Goal: Task Accomplishment & Management: Manage account settings

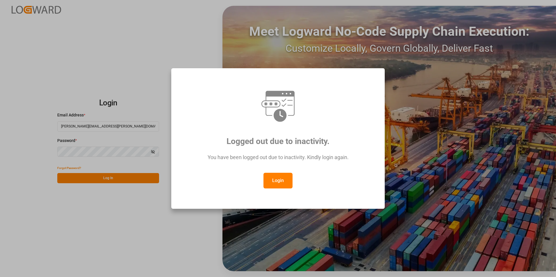
click at [279, 177] on button "Login" at bounding box center [277, 181] width 29 height 16
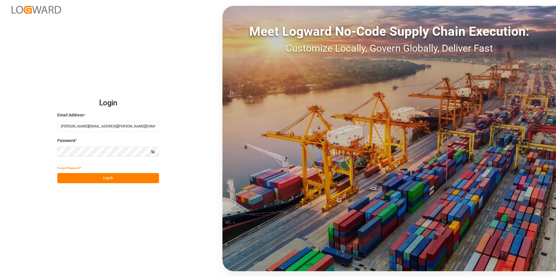
click at [109, 179] on button "Log In" at bounding box center [108, 178] width 102 height 10
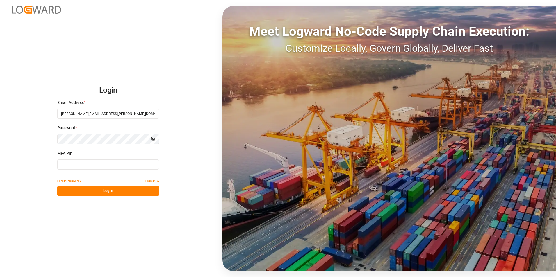
click at [109, 164] on input at bounding box center [108, 165] width 102 height 10
type input "342845"
click at [112, 189] on button "Log In" at bounding box center [108, 191] width 102 height 10
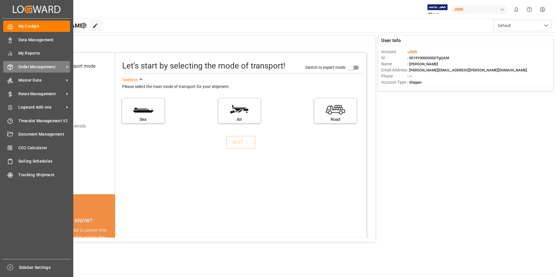
click at [40, 67] on span "Order Management" at bounding box center [41, 67] width 46 height 6
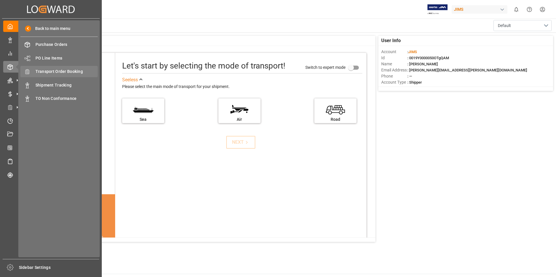
click at [62, 70] on span "Transport Order Booking" at bounding box center [66, 72] width 62 height 6
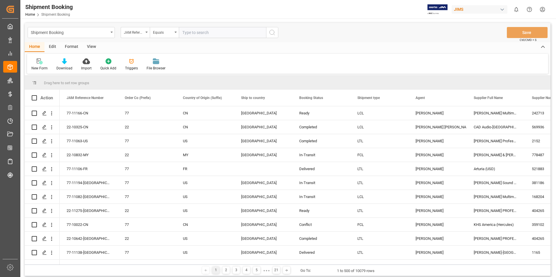
click at [204, 32] on input "text" at bounding box center [222, 32] width 87 height 11
type input "22-11105-CN"
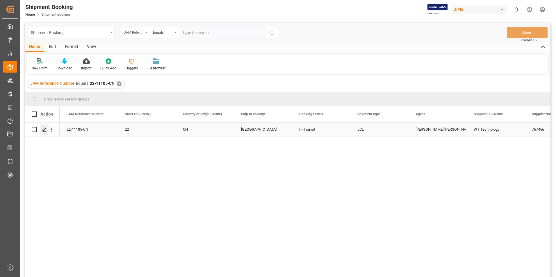
click at [44, 128] on icon "Press SPACE to select this row." at bounding box center [44, 129] width 5 height 5
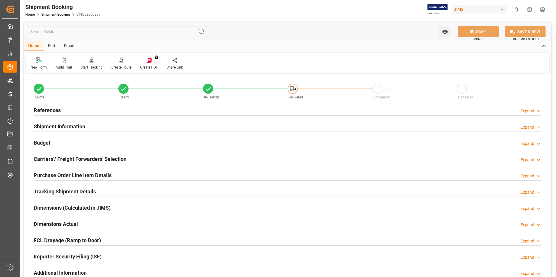
click at [59, 190] on h2 "Tracking Shipment Details" at bounding box center [65, 192] width 62 height 8
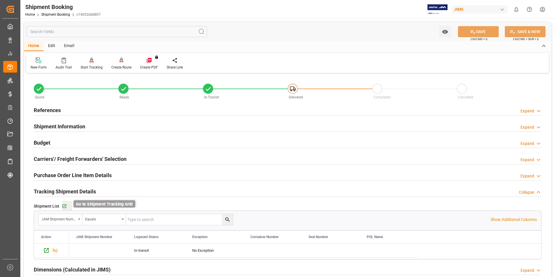
click at [63, 206] on icon "button" at bounding box center [64, 206] width 5 height 5
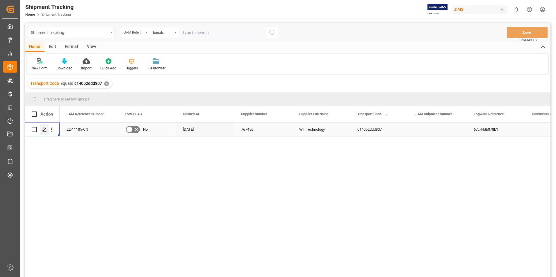
click at [45, 130] on polygon "Press SPACE to select this row." at bounding box center [44, 129] width 3 height 3
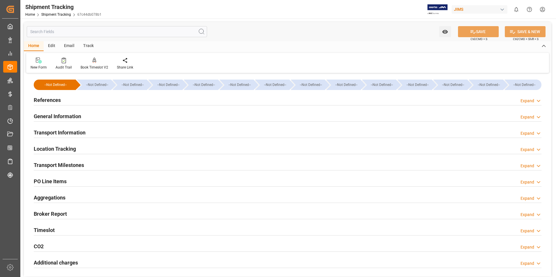
click at [63, 114] on h2 "General Information" at bounding box center [57, 116] width 47 height 8
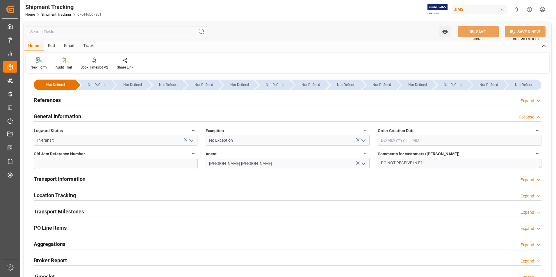
click at [84, 162] on input at bounding box center [116, 163] width 164 height 11
type input "73227"
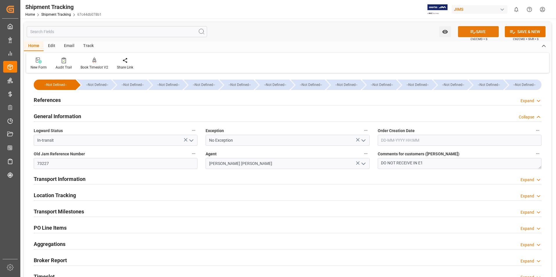
click at [485, 30] on button "SAVE" at bounding box center [478, 31] width 41 height 11
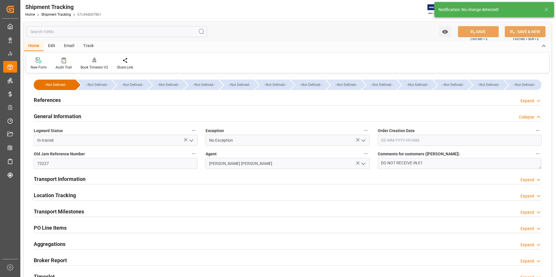
click at [77, 178] on h2 "Transport Information" at bounding box center [60, 179] width 52 height 8
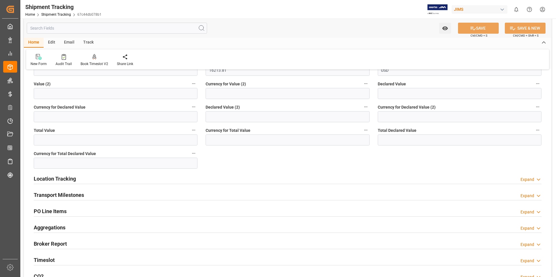
scroll to position [262, 0]
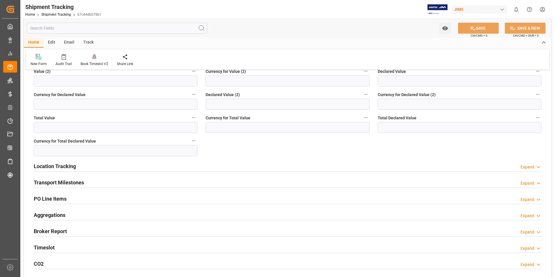
click at [66, 179] on h2 "Transport Milestones" at bounding box center [59, 183] width 50 height 8
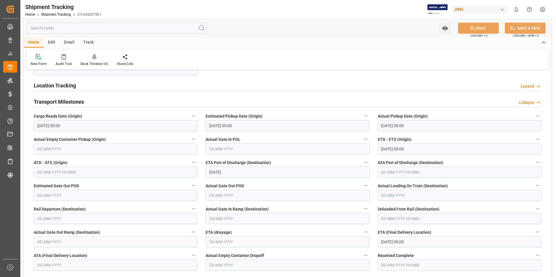
scroll to position [378, 0]
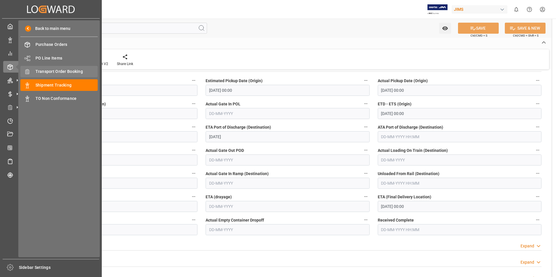
click at [68, 71] on span "Transport Order Booking" at bounding box center [66, 72] width 62 height 6
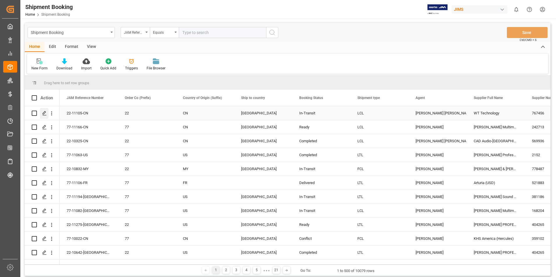
click at [44, 112] on icon "Press SPACE to select this row." at bounding box center [44, 113] width 5 height 5
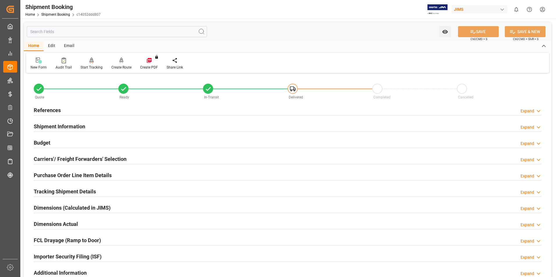
click at [55, 191] on h2 "Tracking Shipment Details" at bounding box center [65, 192] width 62 height 8
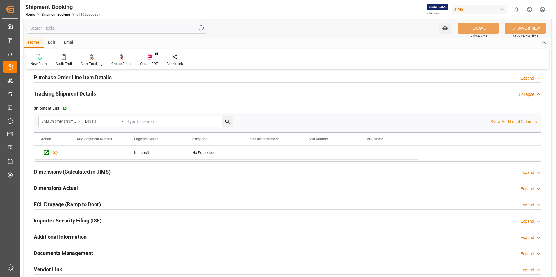
scroll to position [116, 0]
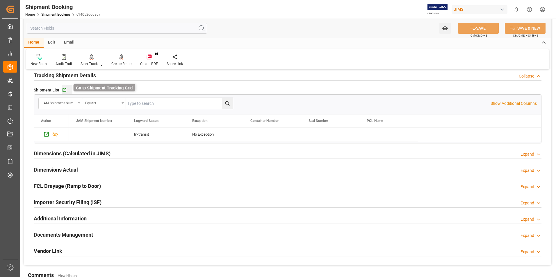
click at [64, 92] on icon "button" at bounding box center [64, 90] width 4 height 4
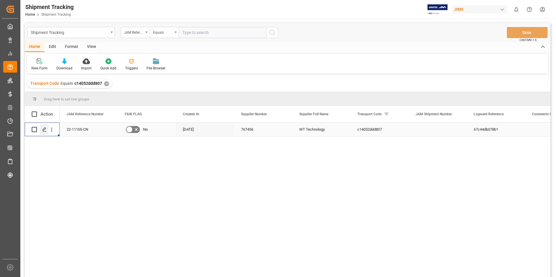
click at [45, 128] on icon "Press SPACE to select this row." at bounding box center [44, 129] width 5 height 5
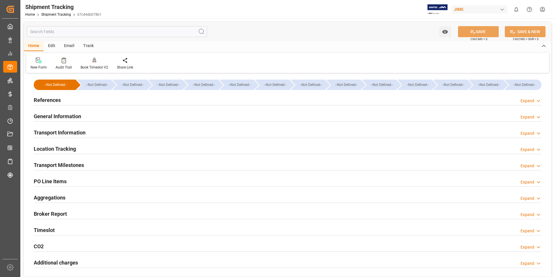
click at [68, 116] on h2 "General Information" at bounding box center [57, 116] width 47 height 8
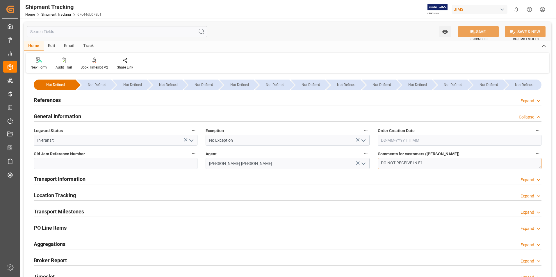
drag, startPoint x: 397, startPoint y: 162, endPoint x: 353, endPoint y: 164, distance: 43.9
click at [353, 164] on div "--Not Defined-- --Not Defined-- --Not Defined-- --Not Defined-- --Not Defined--…" at bounding box center [287, 199] width 527 height 249
type textarea "ready for RECEIVE IN E1"
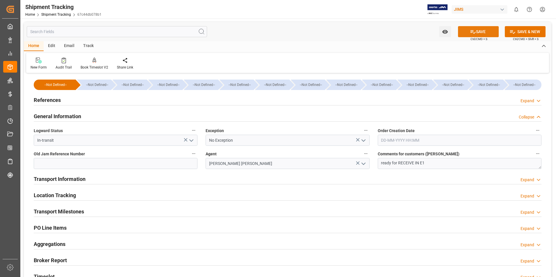
click at [478, 33] on button "SAVE" at bounding box center [478, 31] width 41 height 11
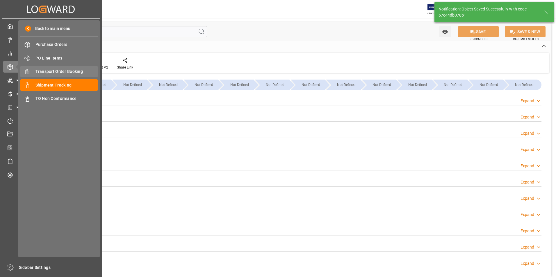
click at [48, 70] on span "Transport Order Booking" at bounding box center [66, 72] width 62 height 6
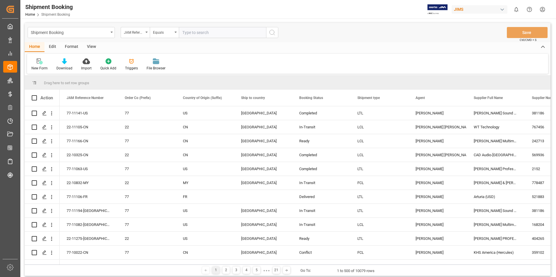
click at [192, 31] on input "text" at bounding box center [222, 32] width 87 height 11
paste input "22-11105-CN"
type input "22-11105-CN"
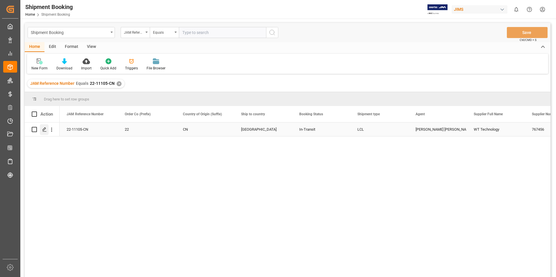
click at [45, 130] on icon "Press SPACE to select this row." at bounding box center [44, 129] width 5 height 5
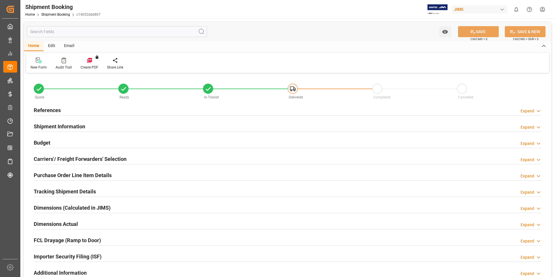
type input "18"
click at [64, 174] on h2 "Purchase Order Line Item Details" at bounding box center [73, 176] width 78 height 8
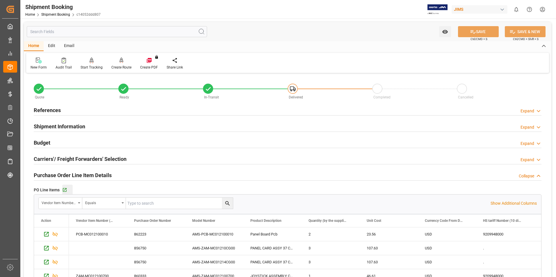
click at [67, 189] on div "Go to Purchase Order Line Item Grid" at bounding box center [67, 190] width 10 height 5
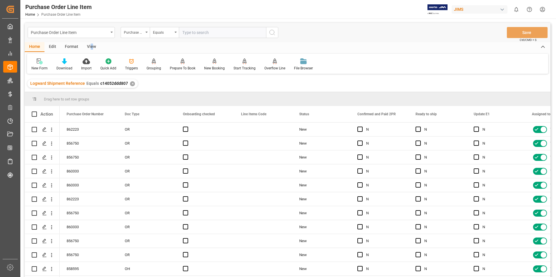
click at [91, 46] on div "View" at bounding box center [92, 47] width 18 height 10
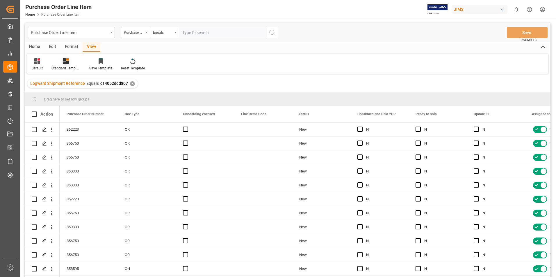
drag, startPoint x: 92, startPoint y: 46, endPoint x: 59, endPoint y: 68, distance: 39.9
click at [59, 68] on div "Standard Templates" at bounding box center [65, 68] width 29 height 5
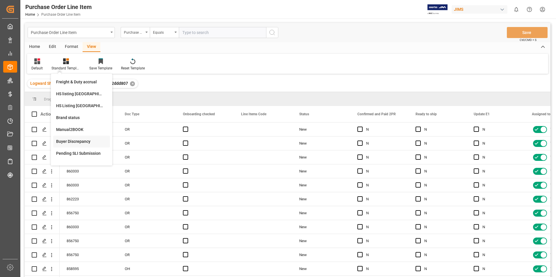
click at [79, 142] on div "Buyer Discrepancy" at bounding box center [81, 142] width 51 height 6
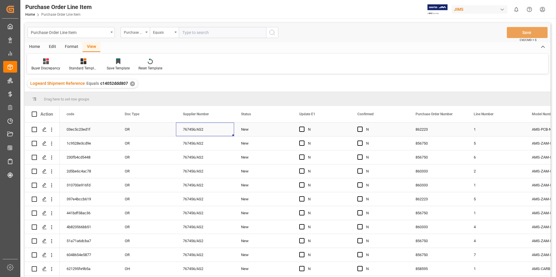
click at [213, 128] on div "767456/AS2" at bounding box center [205, 130] width 58 height 14
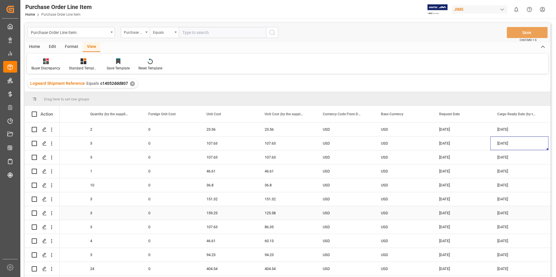
click at [232, 212] on div "159.25" at bounding box center [228, 213] width 58 height 14
click at [232, 212] on input "159.25" at bounding box center [228, 216] width 49 height 11
click at [283, 214] on div "125.58" at bounding box center [287, 213] width 58 height 14
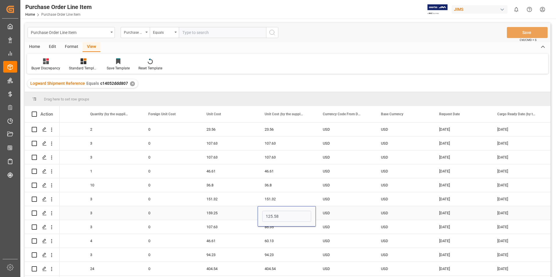
click at [283, 214] on input "125.58" at bounding box center [286, 216] width 49 height 11
type input "159.25"
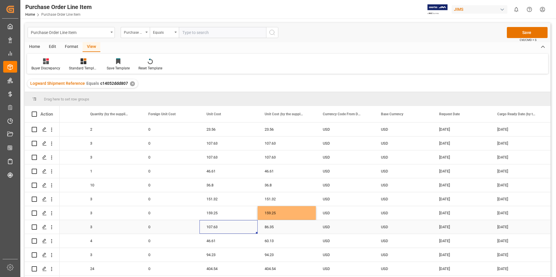
click at [229, 228] on div "107.63" at bounding box center [228, 227] width 58 height 14
click at [279, 226] on div "86.35" at bounding box center [287, 227] width 58 height 14
click at [281, 227] on input "86.35" at bounding box center [286, 230] width 49 height 11
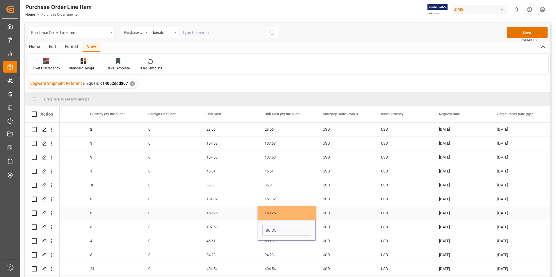
type input "107.63"
click at [236, 242] on div "46.61" at bounding box center [228, 241] width 58 height 14
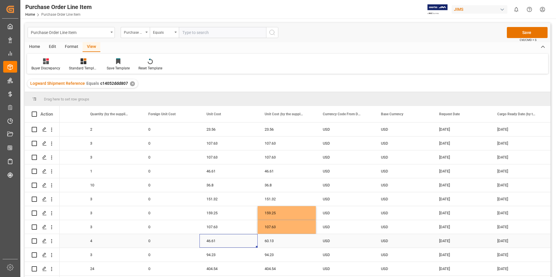
click at [236, 242] on div "46.61" at bounding box center [228, 241] width 58 height 14
click at [237, 242] on input "46.61" at bounding box center [228, 244] width 49 height 11
click at [286, 242] on div "60.13" at bounding box center [287, 241] width 58 height 14
click at [288, 243] on input "60.13" at bounding box center [286, 244] width 49 height 11
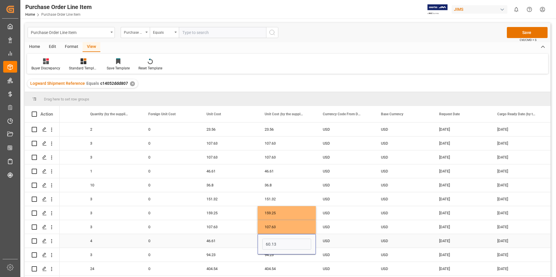
type input "46.61"
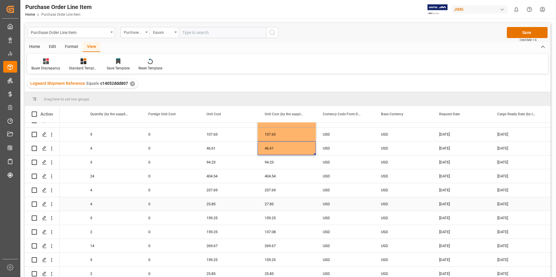
scroll to position [97, 0]
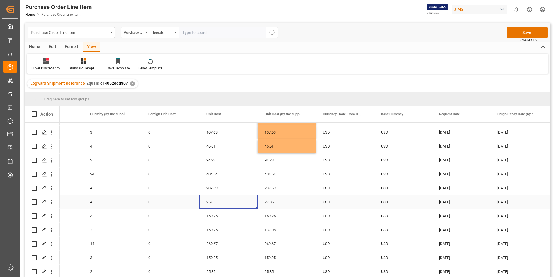
click at [228, 202] on div "25.85" at bounding box center [228, 202] width 58 height 14
click at [294, 201] on div "27.85" at bounding box center [287, 202] width 58 height 14
click at [294, 201] on input "27.85" at bounding box center [286, 205] width 49 height 11
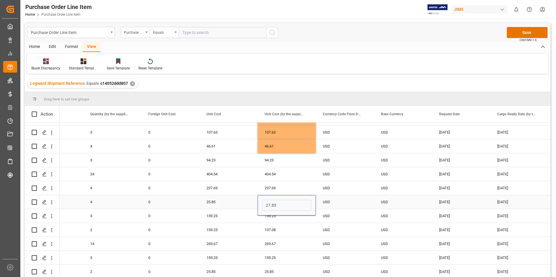
type input "25.85"
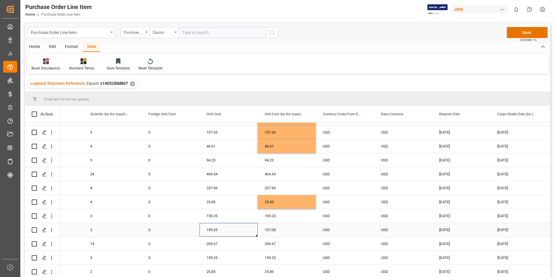
click at [227, 229] on div "159.25" at bounding box center [228, 230] width 58 height 14
click at [287, 227] on div "137.08" at bounding box center [287, 230] width 58 height 14
click at [288, 227] on div "137.08" at bounding box center [287, 230] width 58 height 14
click at [288, 228] on input "137.08" at bounding box center [286, 233] width 49 height 11
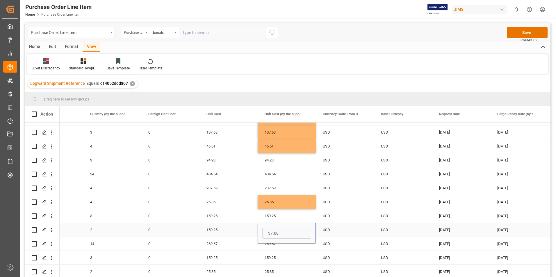
click at [289, 228] on input "137.08" at bounding box center [286, 233] width 49 height 11
type input "159.25"
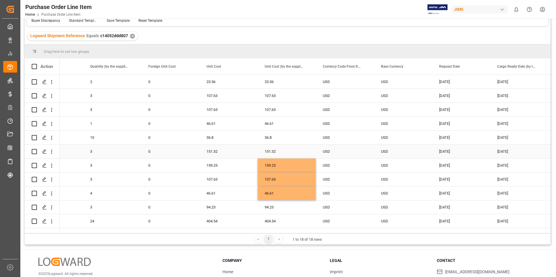
scroll to position [0, 0]
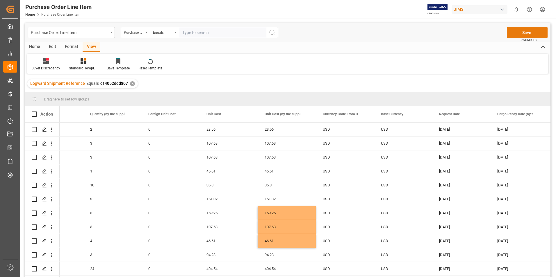
click at [526, 32] on button "Save" at bounding box center [527, 32] width 41 height 11
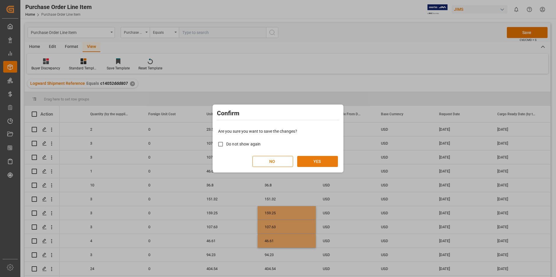
click at [315, 163] on button "YES" at bounding box center [317, 161] width 41 height 11
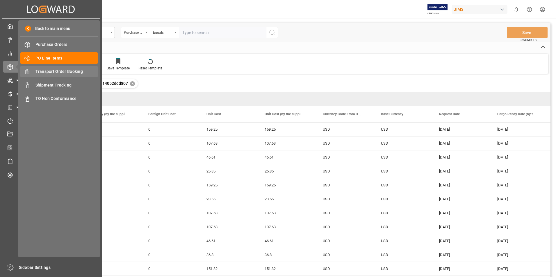
click at [60, 68] on div "Transport Order Booking Transport Order Booking" at bounding box center [58, 71] width 77 height 11
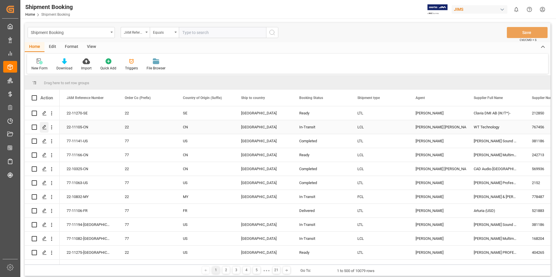
click at [43, 126] on icon "Press SPACE to select this row." at bounding box center [44, 127] width 5 height 5
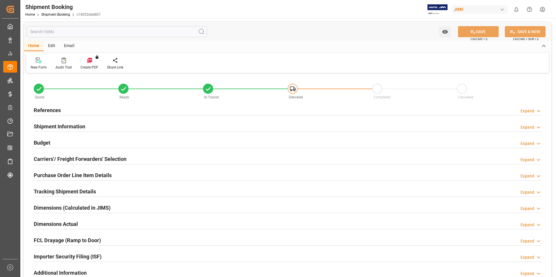
type input "18"
click at [63, 173] on h2 "Purchase Order Line Item Details" at bounding box center [73, 176] width 78 height 8
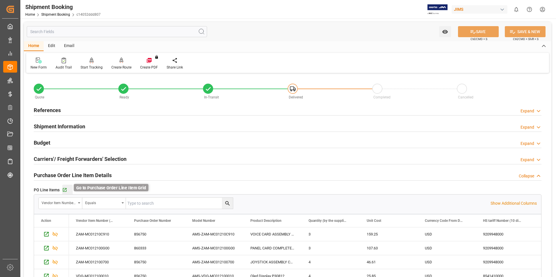
click at [63, 190] on icon "button" at bounding box center [64, 190] width 5 height 5
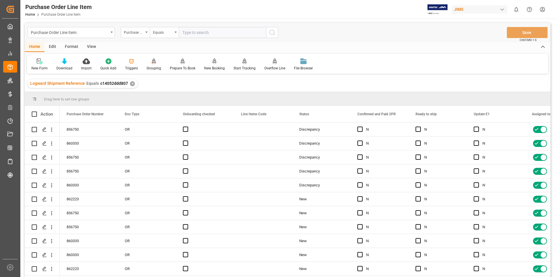
click at [93, 46] on div "View" at bounding box center [92, 47] width 18 height 10
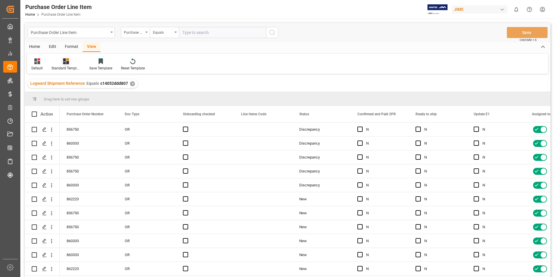
click at [67, 66] on div "Standard Templates" at bounding box center [65, 68] width 29 height 5
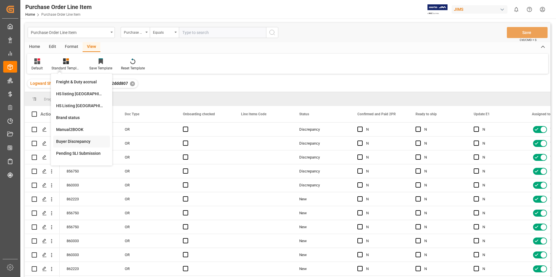
click at [81, 141] on div "Buyer Discrepancy" at bounding box center [81, 142] width 51 height 6
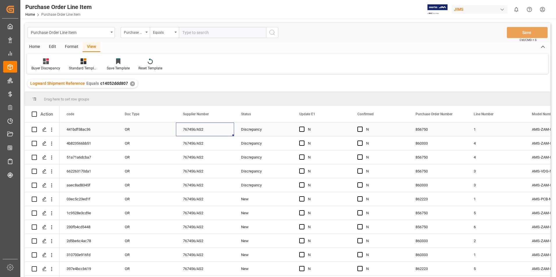
click at [231, 130] on div "767456/AS2" at bounding box center [205, 130] width 58 height 14
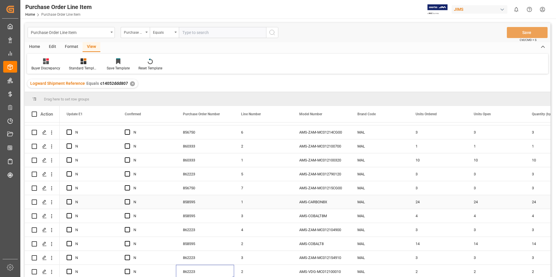
scroll to position [50, 0]
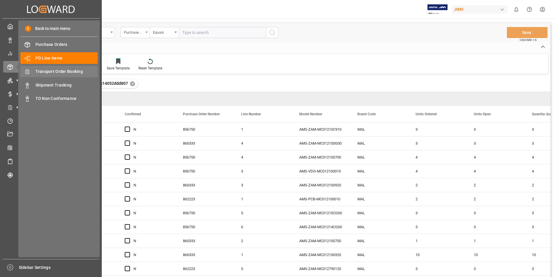
click at [64, 71] on span "Transport Order Booking" at bounding box center [66, 72] width 62 height 6
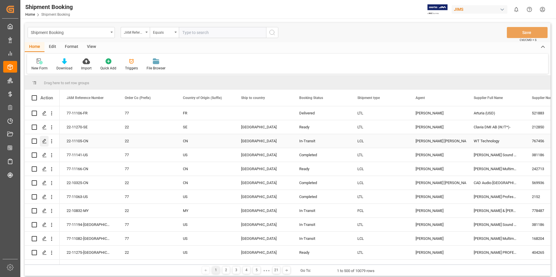
click at [44, 140] on icon "Press SPACE to select this row." at bounding box center [44, 141] width 5 height 5
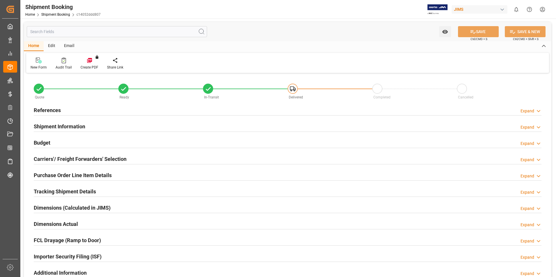
type input "18"
click at [61, 174] on h2 "Purchase Order Line Item Details" at bounding box center [73, 176] width 78 height 8
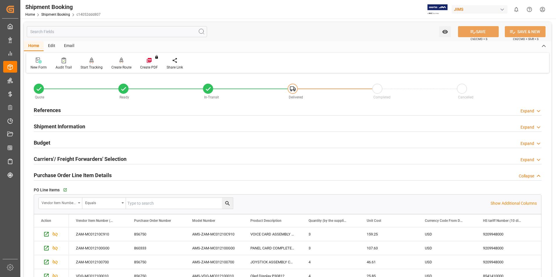
click at [69, 201] on div "Vendor Item Number (By The Supplier)" at bounding box center [59, 202] width 34 height 7
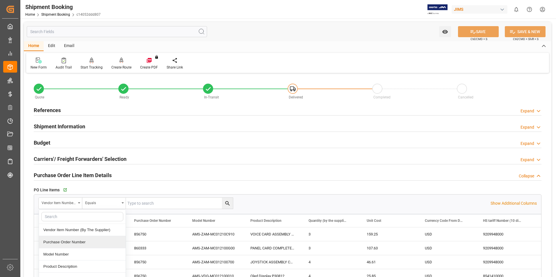
click at [74, 242] on div "Purchase Order Number" at bounding box center [82, 242] width 87 height 12
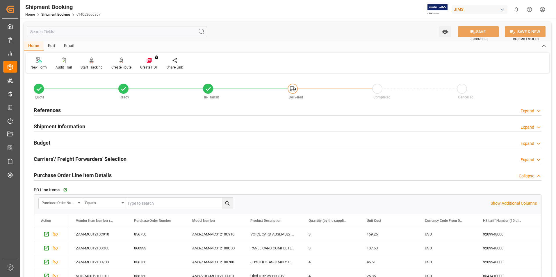
click at [172, 201] on input "text" at bounding box center [179, 203] width 107 height 11
type input "802406"
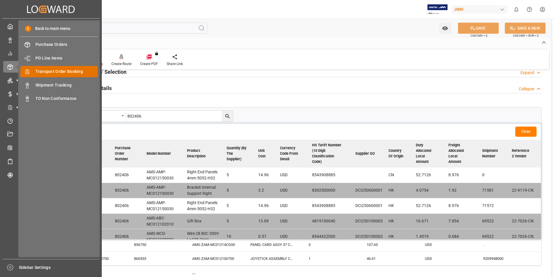
click at [69, 72] on span "Transport Order Booking" at bounding box center [66, 72] width 62 height 6
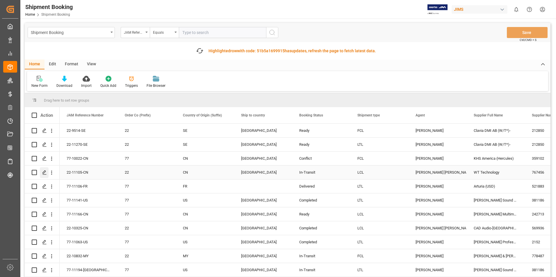
click at [44, 172] on icon "Press SPACE to select this row." at bounding box center [44, 172] width 5 height 5
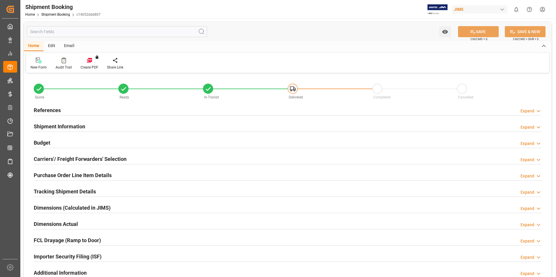
type input "19"
click at [64, 175] on h2 "Purchase Order Line Item Details" at bounding box center [73, 176] width 78 height 8
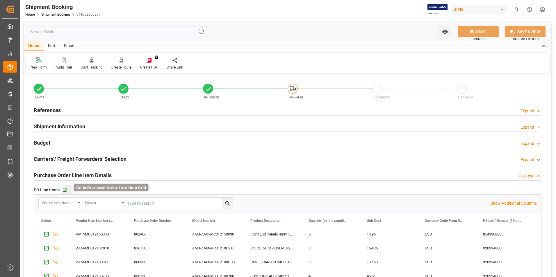
click at [64, 188] on icon "button" at bounding box center [64, 190] width 5 height 5
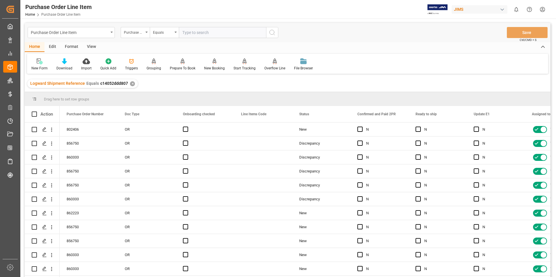
click at [91, 45] on div "View" at bounding box center [92, 47] width 18 height 10
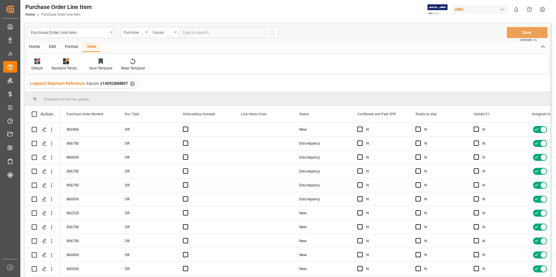
click at [59, 68] on div "Standard Templates" at bounding box center [65, 68] width 29 height 5
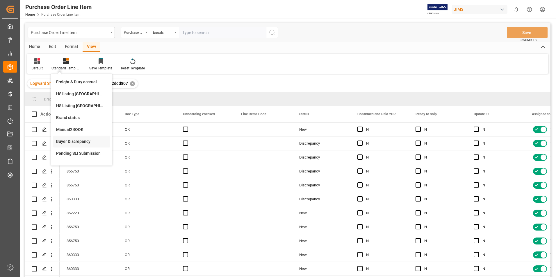
click at [75, 142] on div "Buyer Discrepancy" at bounding box center [81, 142] width 51 height 6
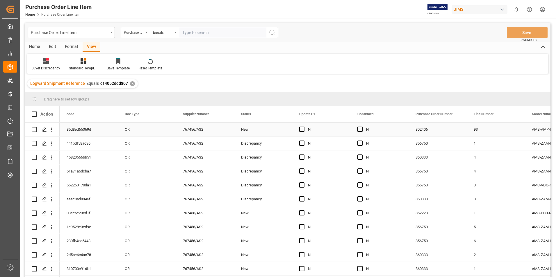
click at [274, 136] on div "New" at bounding box center [263, 129] width 44 height 13
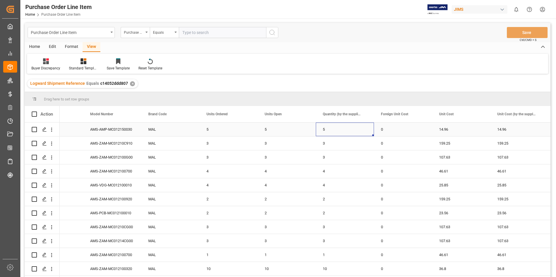
click at [316, 128] on div "5" at bounding box center [345, 130] width 58 height 14
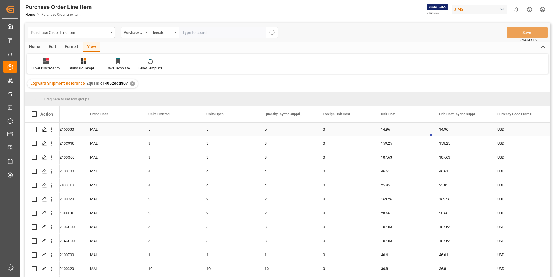
click at [395, 129] on div "14.96" at bounding box center [403, 130] width 58 height 14
click at [395, 129] on input "14.96" at bounding box center [402, 132] width 49 height 11
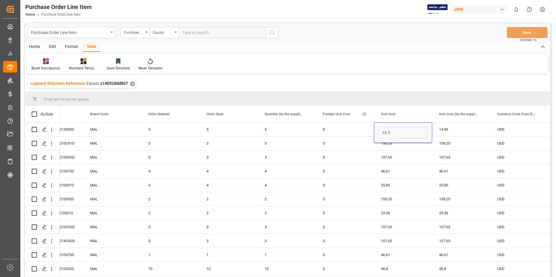
type input "16.53"
click at [458, 126] on div "14.96" at bounding box center [461, 130] width 58 height 14
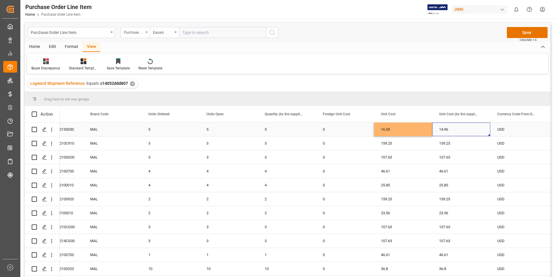
click at [458, 126] on div "14.96" at bounding box center [461, 130] width 58 height 14
click at [461, 128] on div "14.96" at bounding box center [461, 133] width 58 height 20
click at [460, 134] on input "14.96" at bounding box center [461, 132] width 49 height 11
type input "16.53"
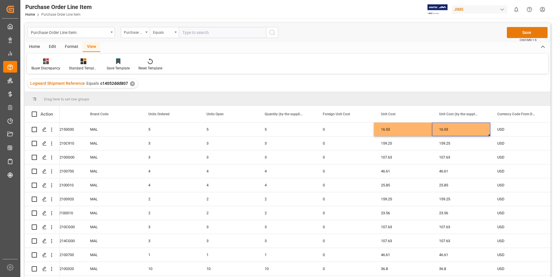
click at [524, 34] on button "Save" at bounding box center [527, 32] width 41 height 11
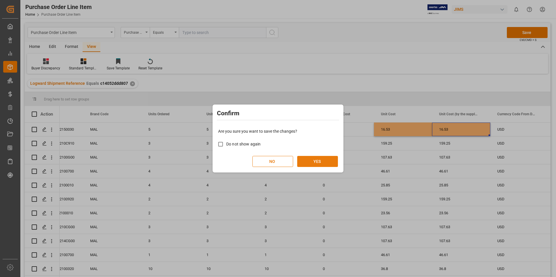
click at [323, 161] on button "YES" at bounding box center [317, 161] width 41 height 11
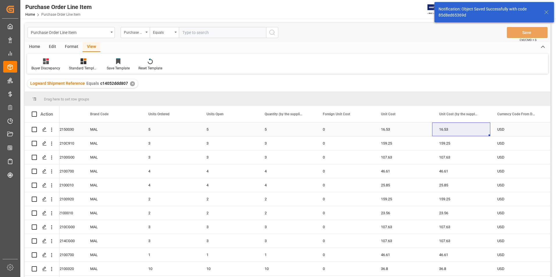
click at [349, 132] on div "0" at bounding box center [345, 130] width 58 height 14
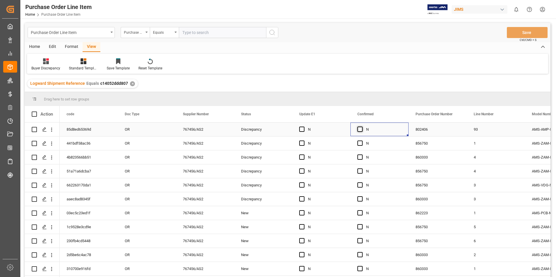
click at [361, 129] on span "Press SPACE to select this row." at bounding box center [359, 129] width 5 height 5
click at [362, 127] on input "Press SPACE to select this row." at bounding box center [362, 127] width 0 height 0
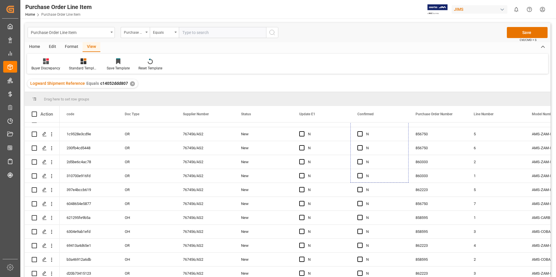
scroll to position [111, 0]
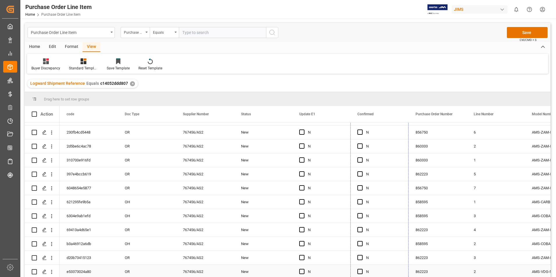
drag, startPoint x: 408, startPoint y: 136, endPoint x: 382, endPoint y: 265, distance: 132.1
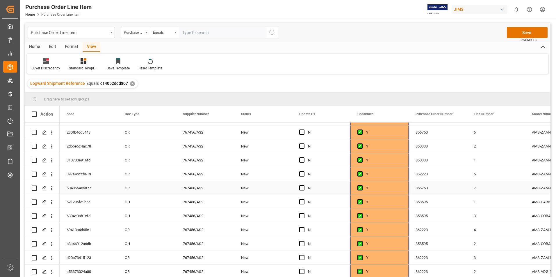
scroll to position [0, 0]
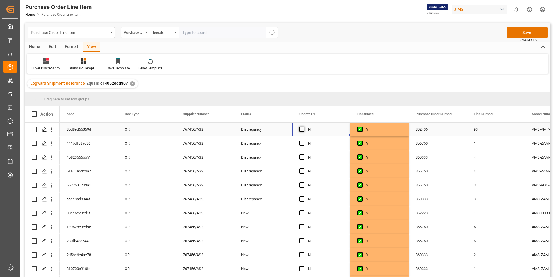
click at [302, 131] on span "Press SPACE to select this row." at bounding box center [301, 129] width 5 height 5
click at [303, 127] on input "Press SPACE to select this row." at bounding box center [303, 127] width 0 height 0
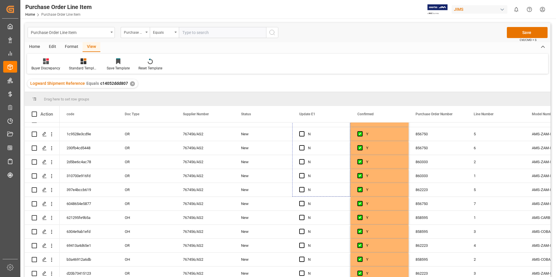
scroll to position [111, 0]
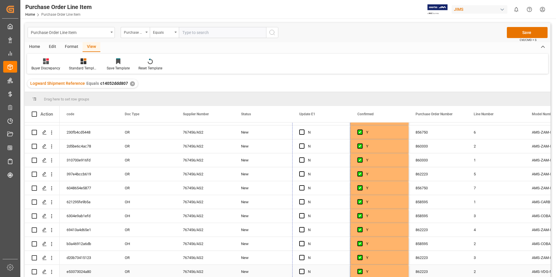
drag, startPoint x: 349, startPoint y: 135, endPoint x: 340, endPoint y: 270, distance: 134.6
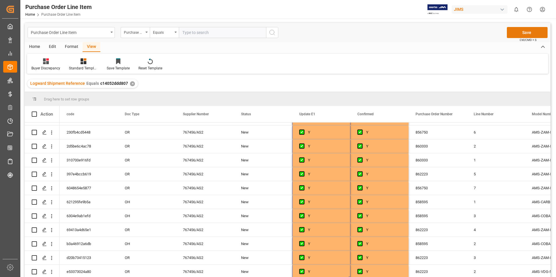
click at [538, 32] on button "Save" at bounding box center [527, 32] width 41 height 11
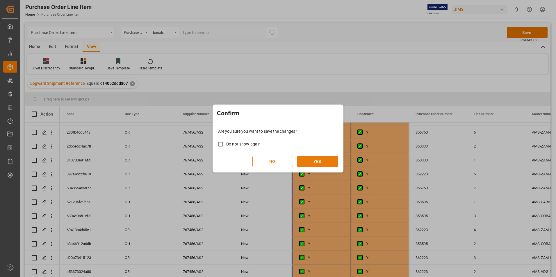
click at [309, 158] on button "YES" at bounding box center [317, 161] width 41 height 11
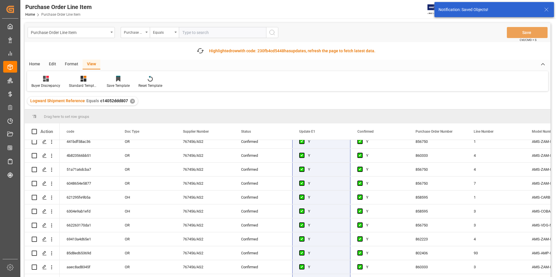
scroll to position [0, 0]
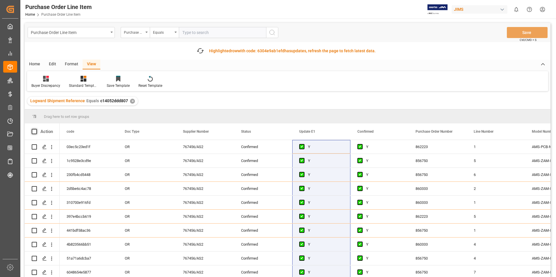
click at [34, 130] on span at bounding box center [34, 131] width 5 height 5
click at [36, 129] on input "checkbox" at bounding box center [36, 129] width 0 height 0
checkbox input "true"
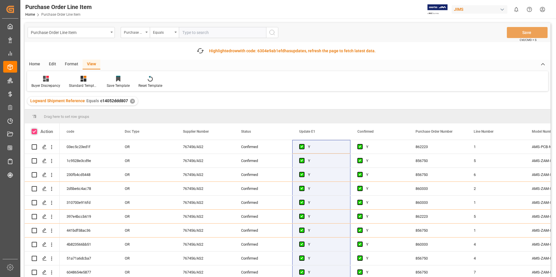
checkbox input "true"
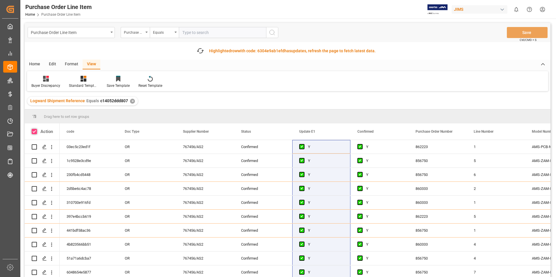
checkbox input "true"
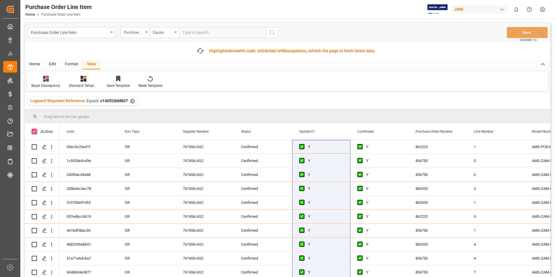
checkbox input "true"
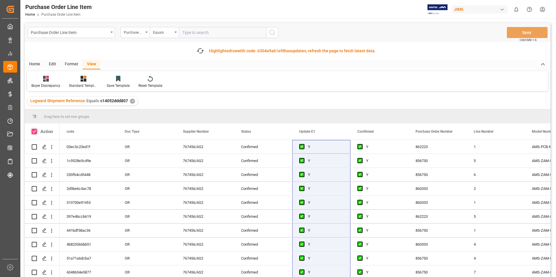
checkbox input "true"
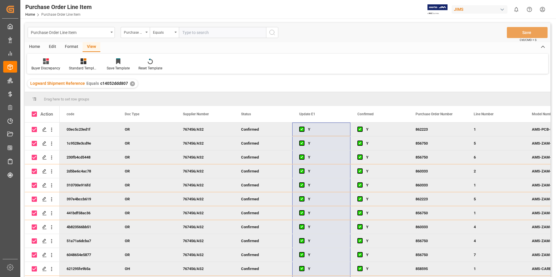
click at [33, 62] on div at bounding box center [45, 61] width 29 height 6
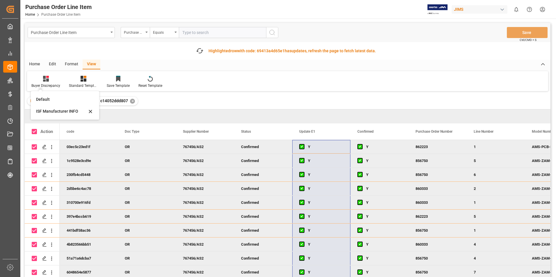
click at [36, 63] on div "Home" at bounding box center [35, 65] width 20 height 10
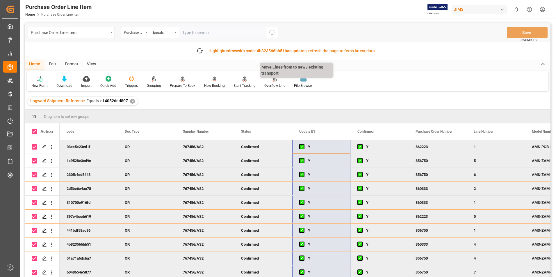
click at [269, 93] on div "Logward Shipment Reference Equals c14052ddd807 ✕" at bounding box center [288, 101] width 526 height 16
click at [274, 86] on div "Overflow Line" at bounding box center [274, 85] width 21 height 5
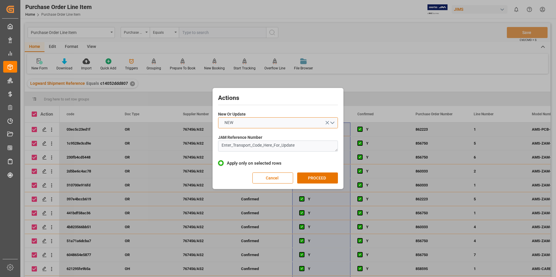
click at [256, 122] on button "NEW" at bounding box center [278, 122] width 120 height 11
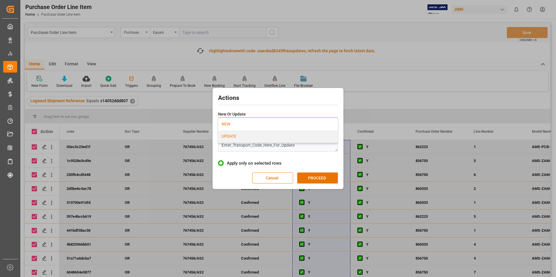
click at [255, 136] on div "UPDATE" at bounding box center [277, 137] width 119 height 12
drag, startPoint x: 307, startPoint y: 145, endPoint x: 182, endPoint y: 146, distance: 125.0
click at [182, 146] on div "Actions New Or Update UPDATE JAM Reference Number Enter_Transport_Code_Here_For…" at bounding box center [278, 138] width 556 height 277
paste textarea "22-11105-CN"
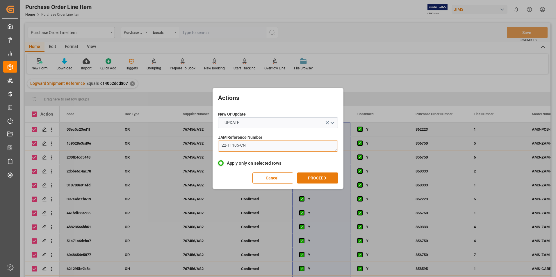
type textarea "22-11105-CN"
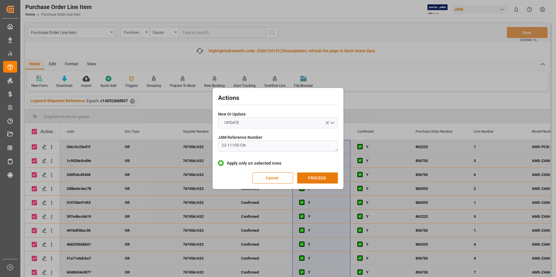
click at [308, 176] on button "PROCEED" at bounding box center [317, 178] width 41 height 11
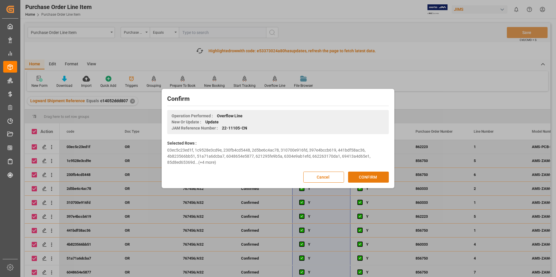
click at [366, 177] on button "CONFIRM" at bounding box center [368, 177] width 41 height 11
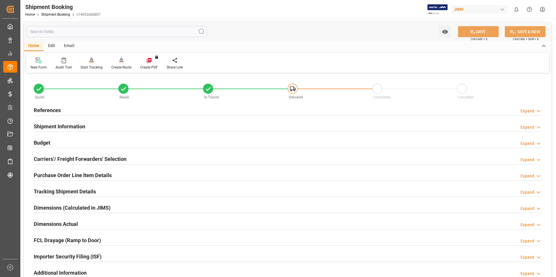
click at [64, 174] on h2 "Purchase Order Line Item Details" at bounding box center [73, 176] width 78 height 8
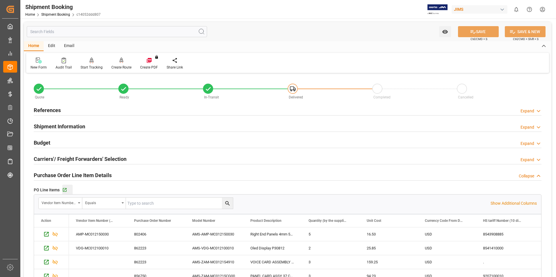
click at [67, 190] on div "Go to Purchase Order Line Item Grid" at bounding box center [67, 190] width 10 height 5
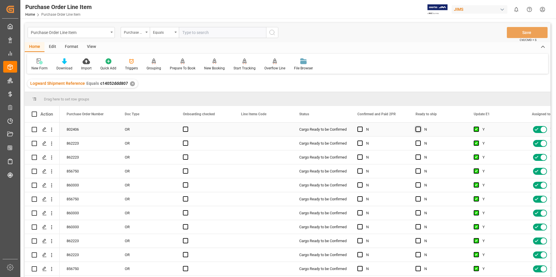
click at [420, 131] on span "Press SPACE to select this row." at bounding box center [417, 129] width 5 height 5
click at [420, 127] on input "Press SPACE to select this row." at bounding box center [420, 127] width 0 height 0
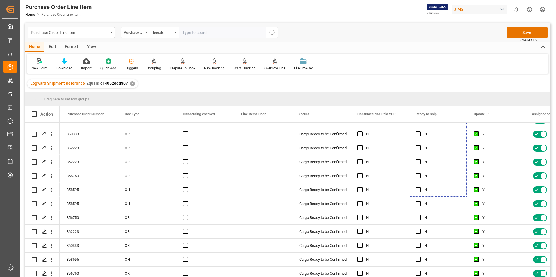
scroll to position [111, 0]
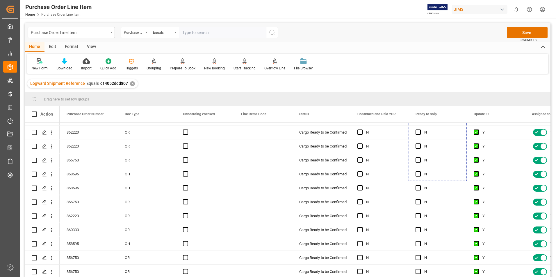
drag, startPoint x: 466, startPoint y: 135, endPoint x: 462, endPoint y: 288, distance: 153.3
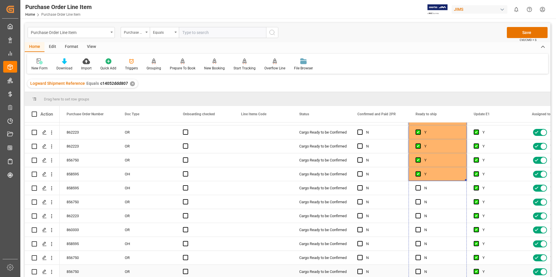
drag, startPoint x: 466, startPoint y: 178, endPoint x: 459, endPoint y: 277, distance: 99.3
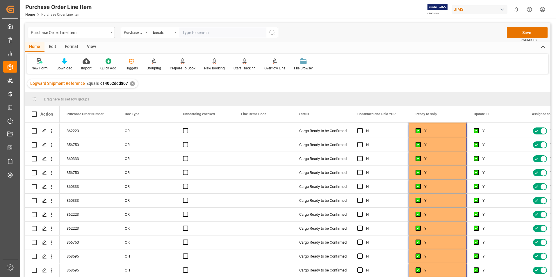
scroll to position [0, 0]
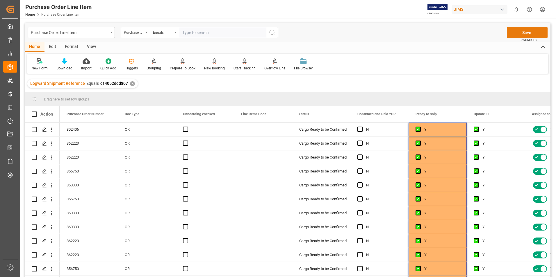
click at [517, 29] on button "Save" at bounding box center [527, 32] width 41 height 11
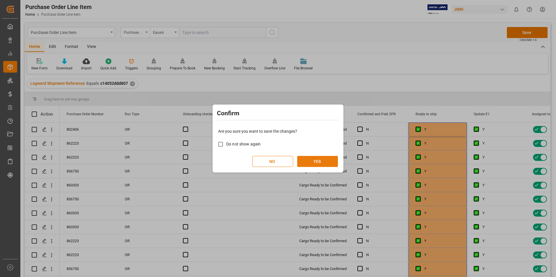
click at [320, 162] on button "YES" at bounding box center [317, 161] width 41 height 11
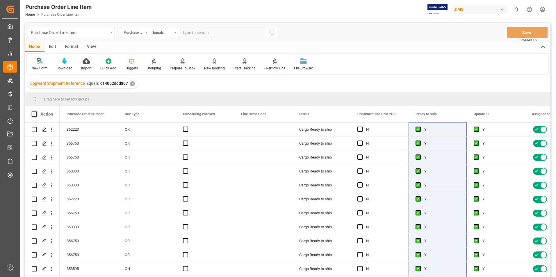
click at [35, 115] on span at bounding box center [34, 114] width 5 height 5
click at [36, 112] on input "checkbox" at bounding box center [36, 112] width 0 height 0
checkbox input "true"
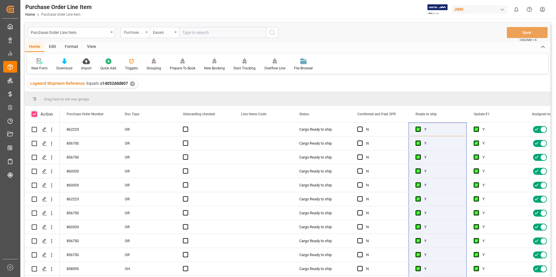
checkbox input "true"
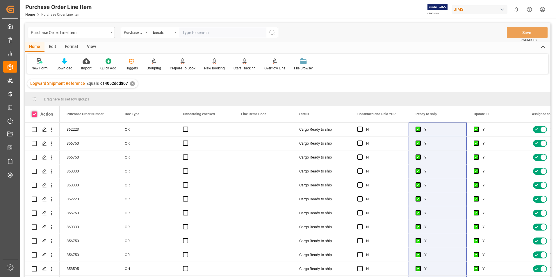
checkbox input "true"
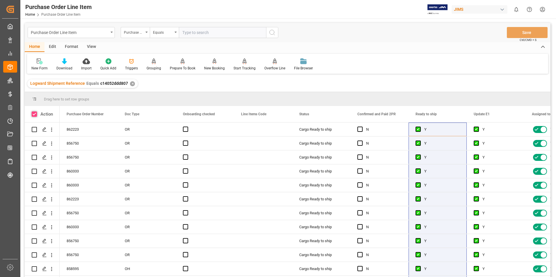
checkbox input "true"
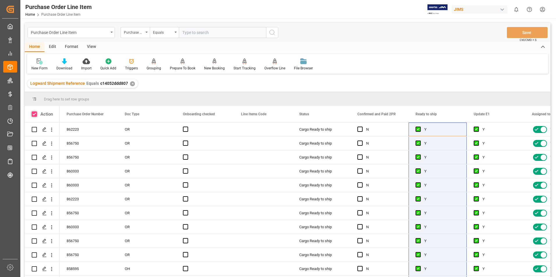
checkbox input "true"
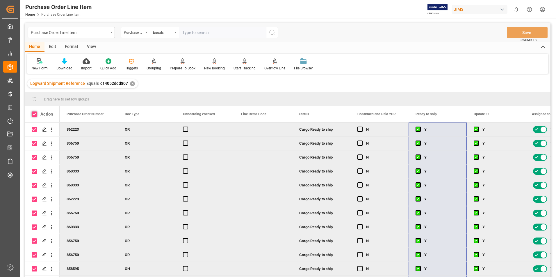
click at [34, 115] on span at bounding box center [34, 114] width 5 height 5
click at [36, 112] on input "checkbox" at bounding box center [36, 112] width 0 height 0
checkbox input "false"
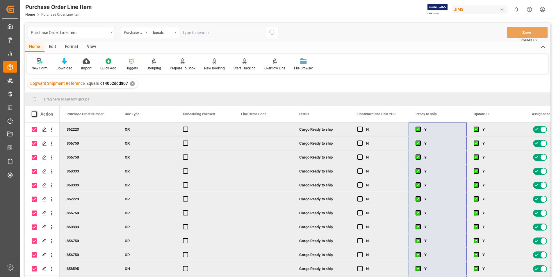
checkbox input "false"
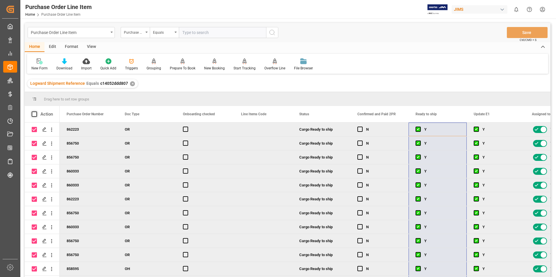
checkbox input "false"
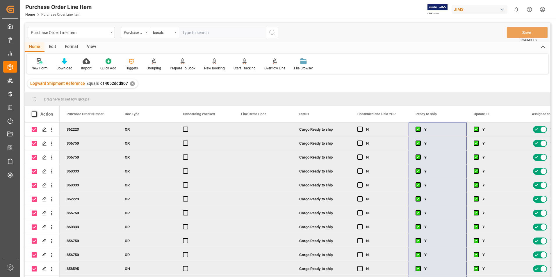
checkbox input "false"
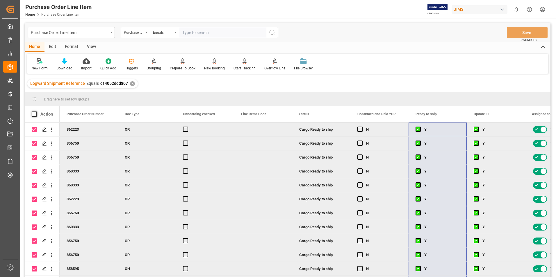
checkbox input "false"
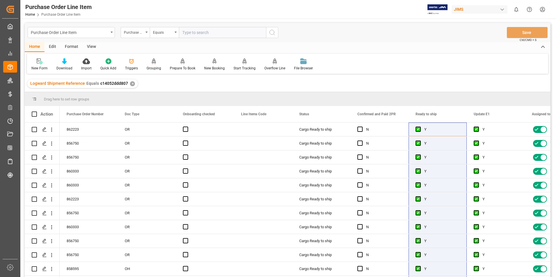
click at [90, 47] on div "View" at bounding box center [92, 47] width 18 height 10
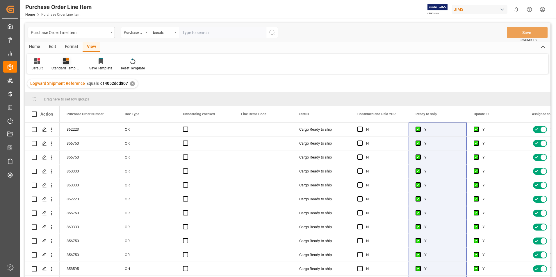
click at [64, 63] on icon at bounding box center [66, 61] width 6 height 6
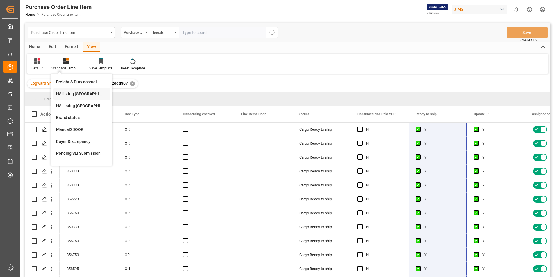
click at [83, 95] on div "HS listing [GEOGRAPHIC_DATA]" at bounding box center [81, 94] width 51 height 6
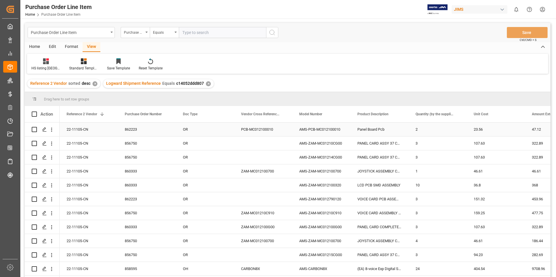
click at [78, 128] on div "22-11105-CN" at bounding box center [89, 130] width 58 height 14
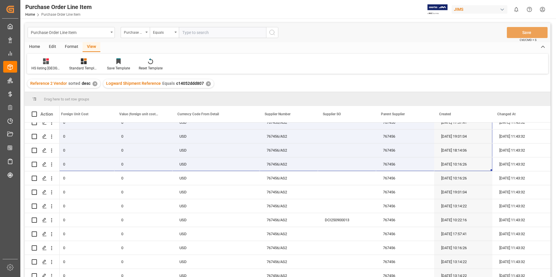
scroll to position [111, 0]
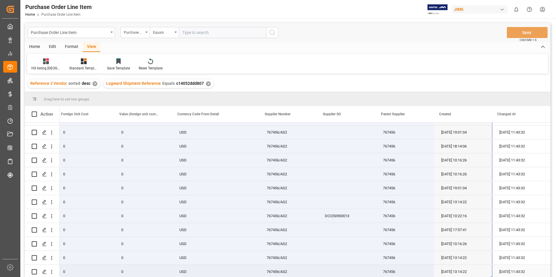
drag, startPoint x: 78, startPoint y: 127, endPoint x: 471, endPoint y: 273, distance: 419.2
click at [471, 273] on div "22-11105-CN 47.12 0 0 USD 767456/AS2 767456 [DATE] 13:14:22 [DATE] 11:43:32 322…" at bounding box center [41, 146] width 1017 height 265
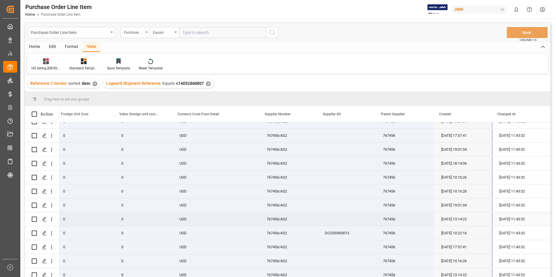
scroll to position [82, 0]
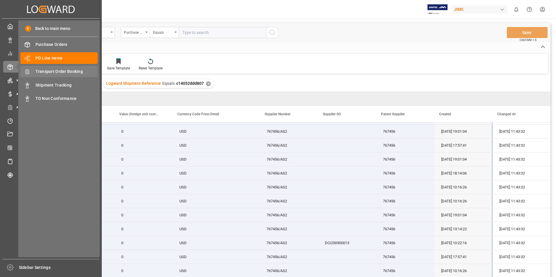
click at [62, 72] on span "Transport Order Booking" at bounding box center [66, 72] width 62 height 6
